Goal: Find specific page/section: Find specific page/section

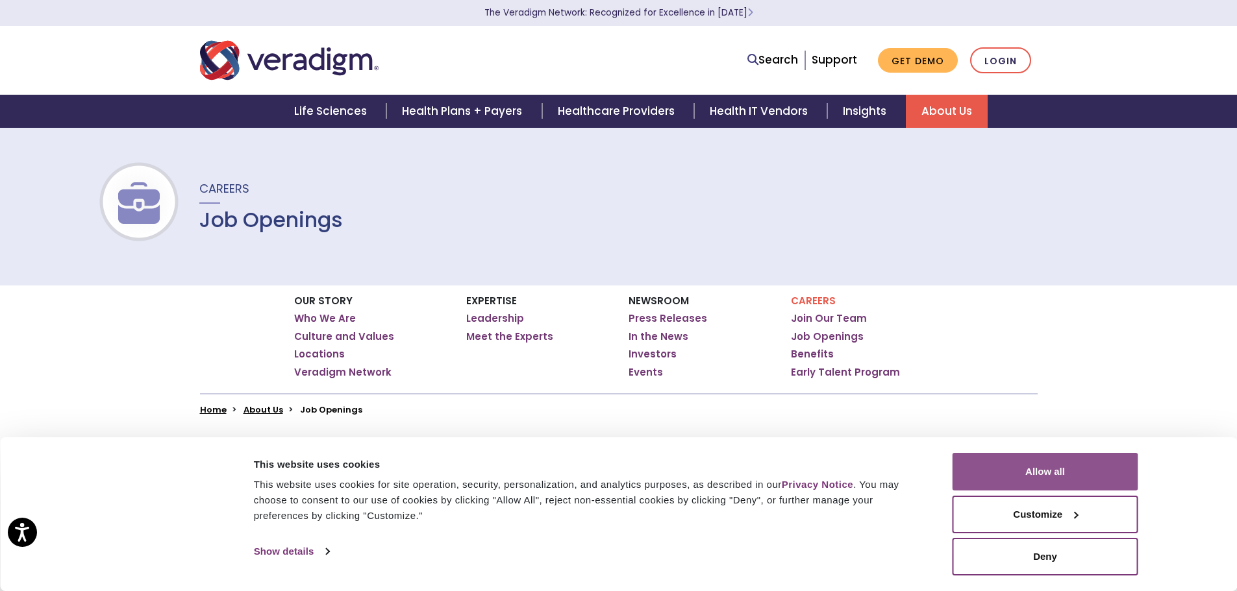
click at [1048, 469] on button "Allow all" at bounding box center [1045, 472] width 186 height 38
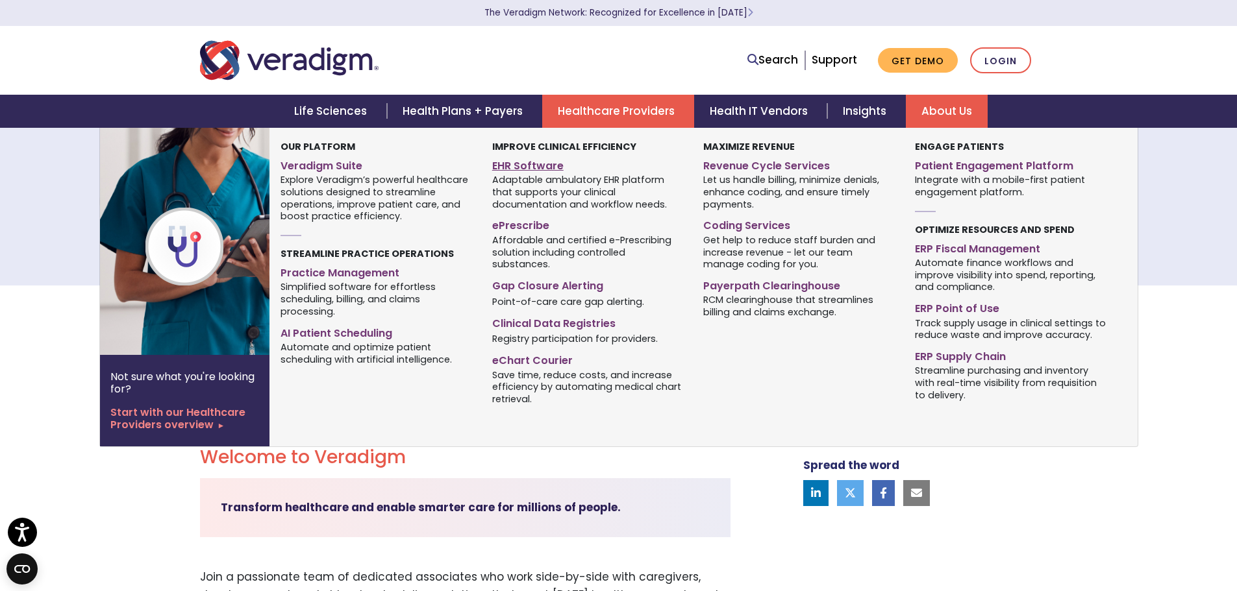
click at [523, 162] on link "EHR Software" at bounding box center [588, 164] width 192 height 19
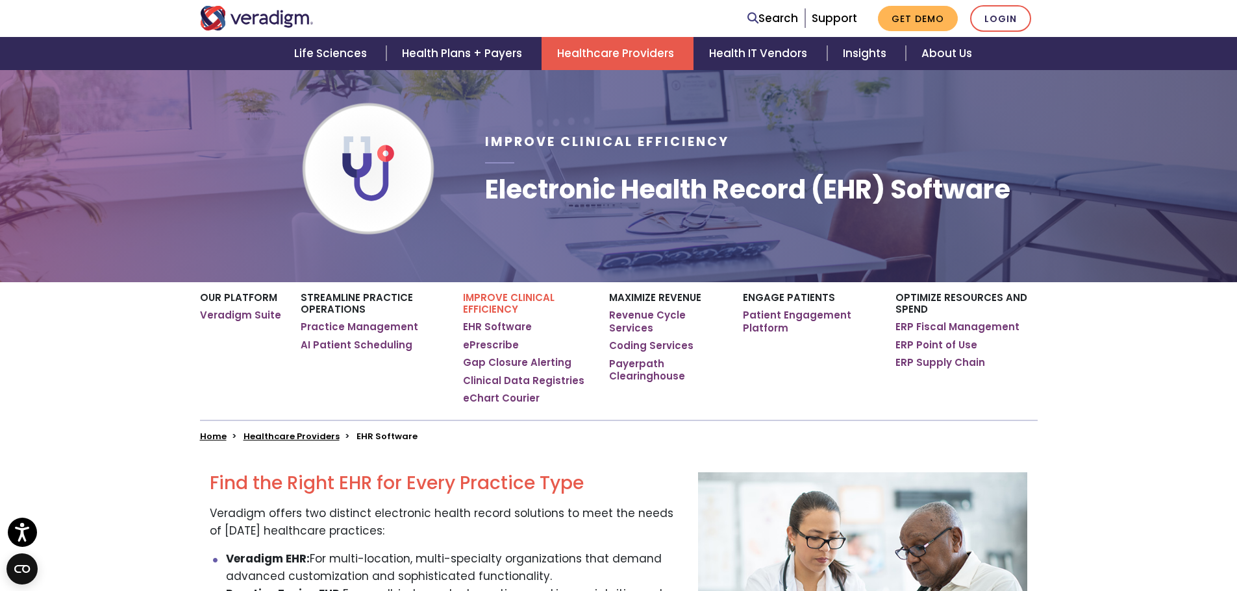
scroll to position [57, 0]
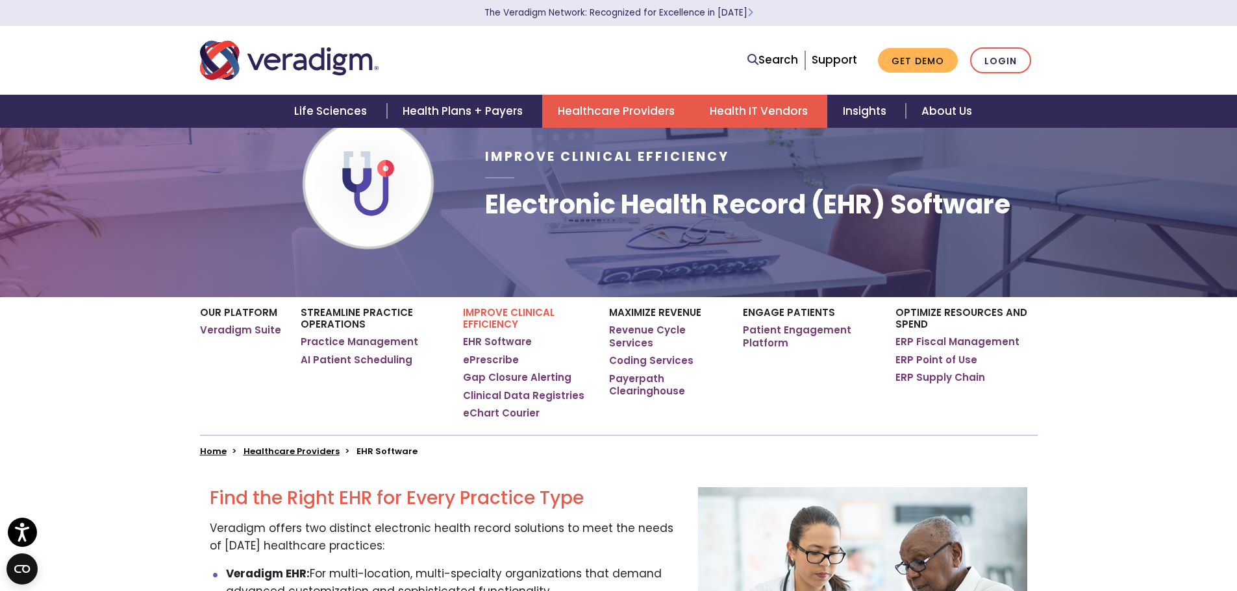
click at [751, 110] on link "Health IT Vendors" at bounding box center [760, 111] width 133 height 33
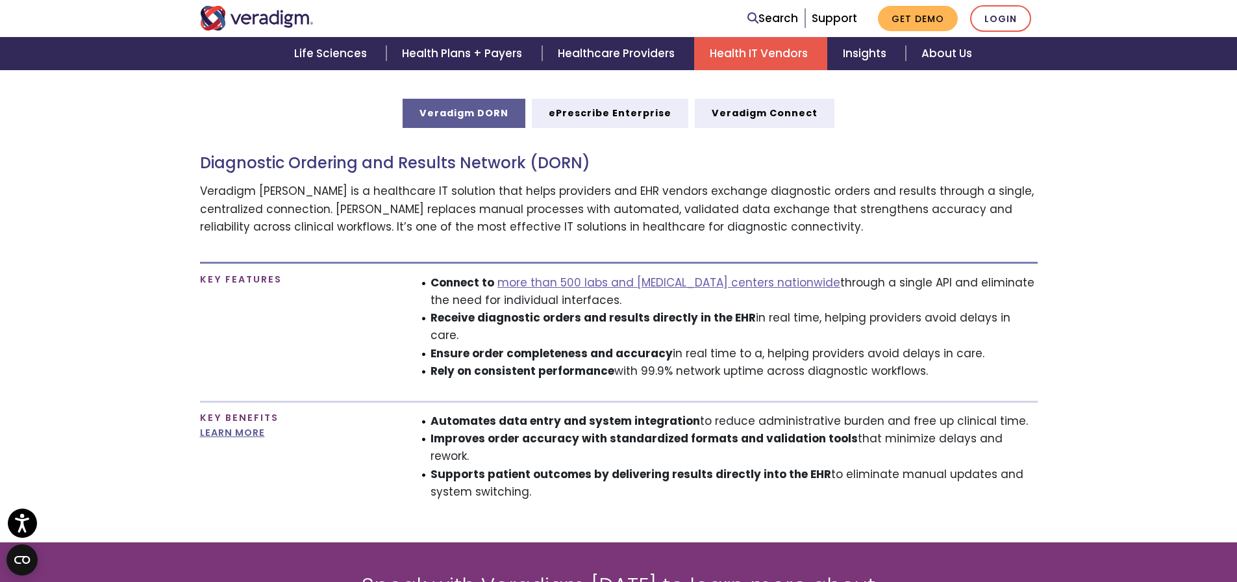
scroll to position [714, 0]
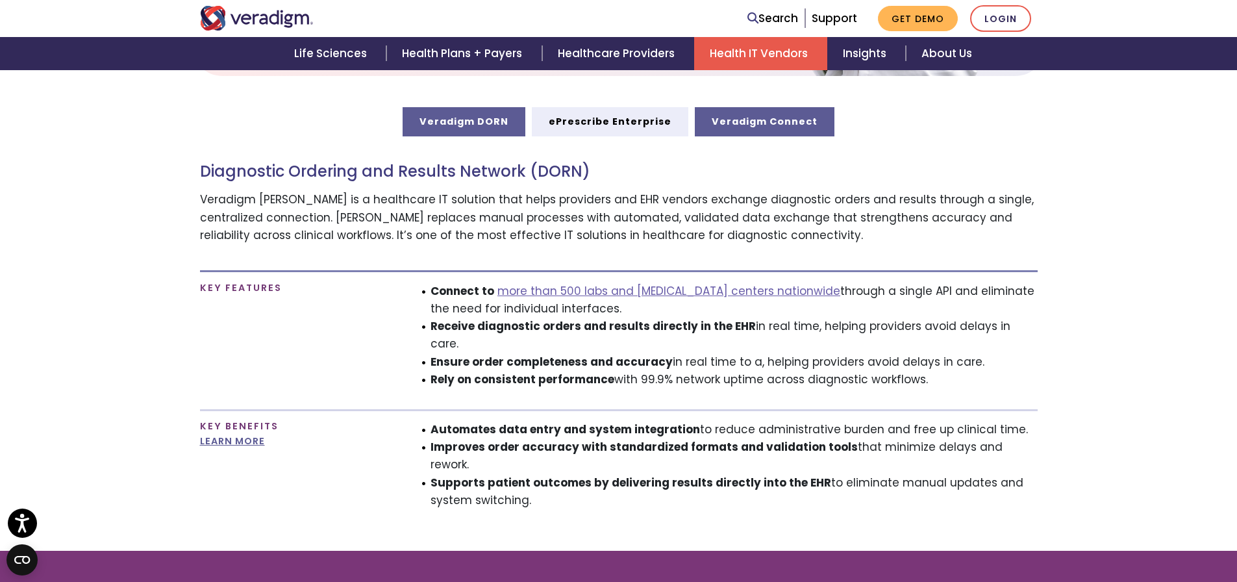
click at [763, 128] on link "Veradigm Connect" at bounding box center [765, 121] width 140 height 29
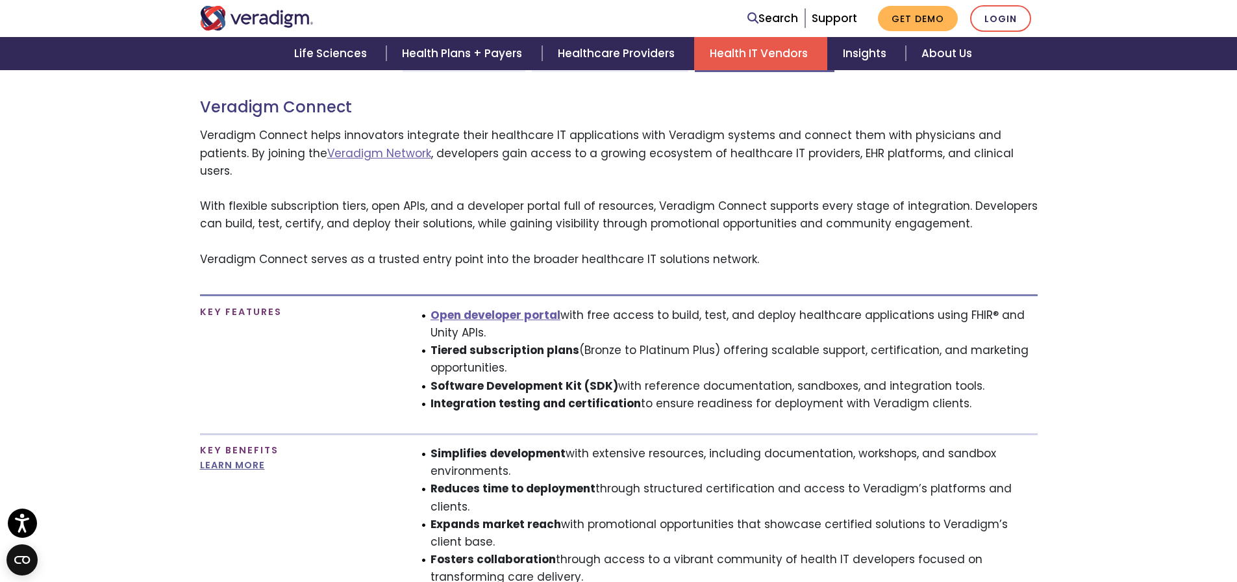
scroll to position [259, 0]
